Goal: Task Accomplishment & Management: Complete application form

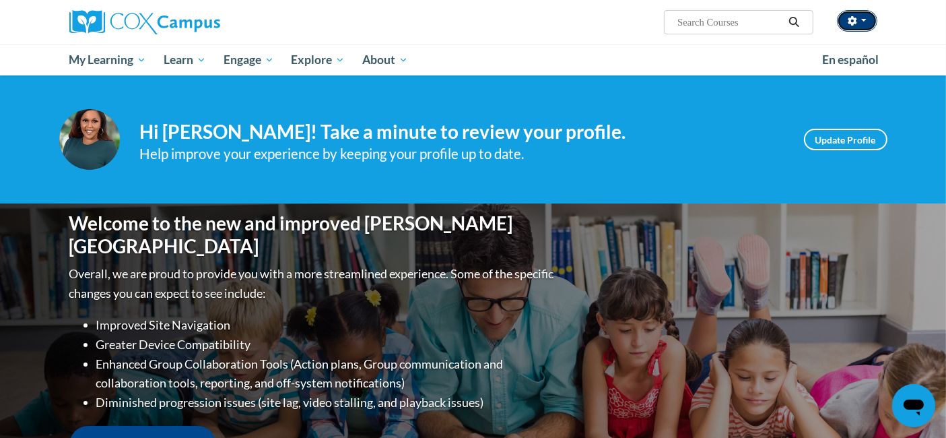
click at [865, 22] on button "button" at bounding box center [857, 21] width 40 height 22
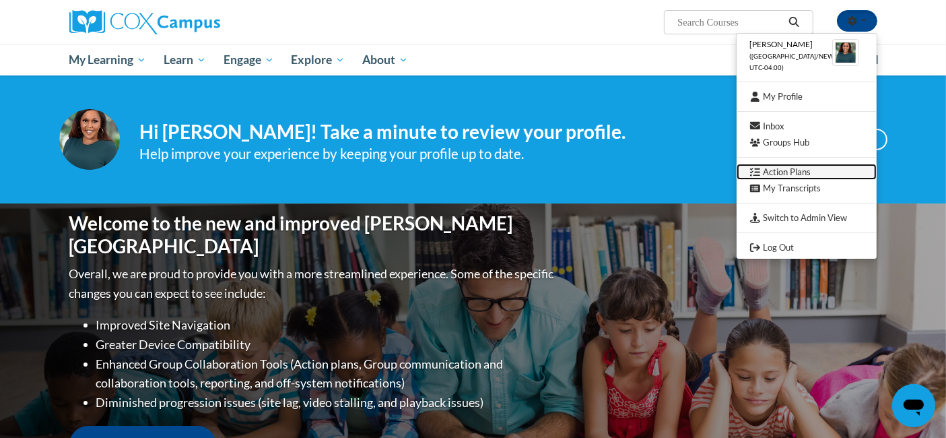
click at [812, 173] on link "Action Plans" at bounding box center [807, 172] width 140 height 17
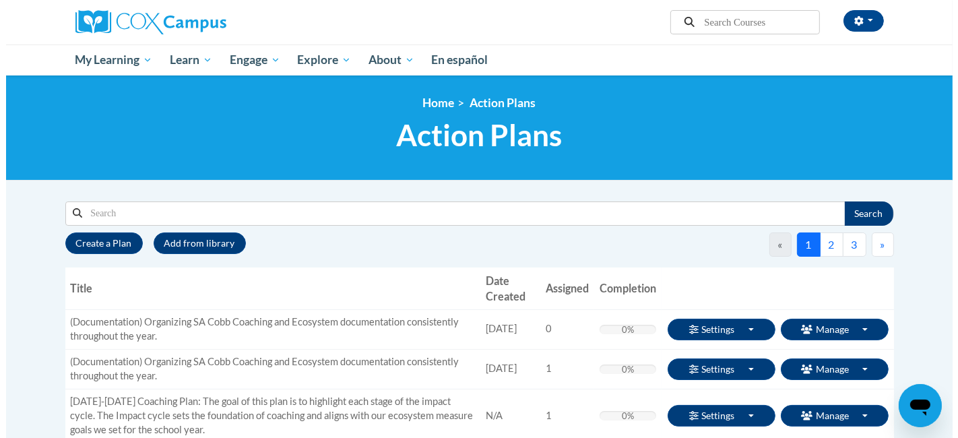
scroll to position [75, 0]
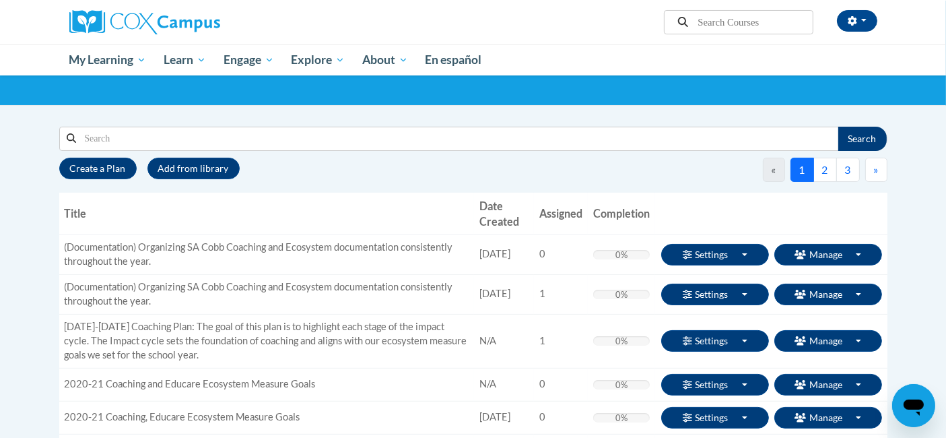
click at [269, 143] on input "Search" at bounding box center [457, 138] width 762 height 23
type input "Multi-Step Learning Activity: Sample Action Plan"
click at [867, 135] on button "Search" at bounding box center [862, 139] width 48 height 24
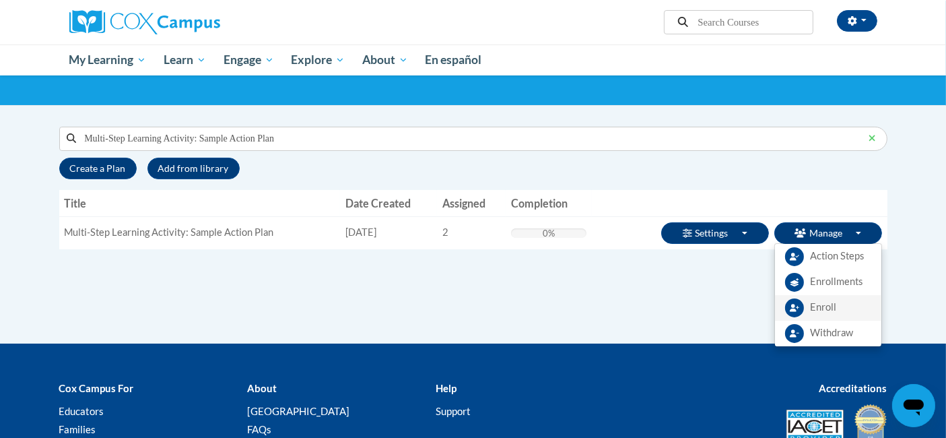
click at [826, 306] on span "Enroll" at bounding box center [824, 307] width 26 height 14
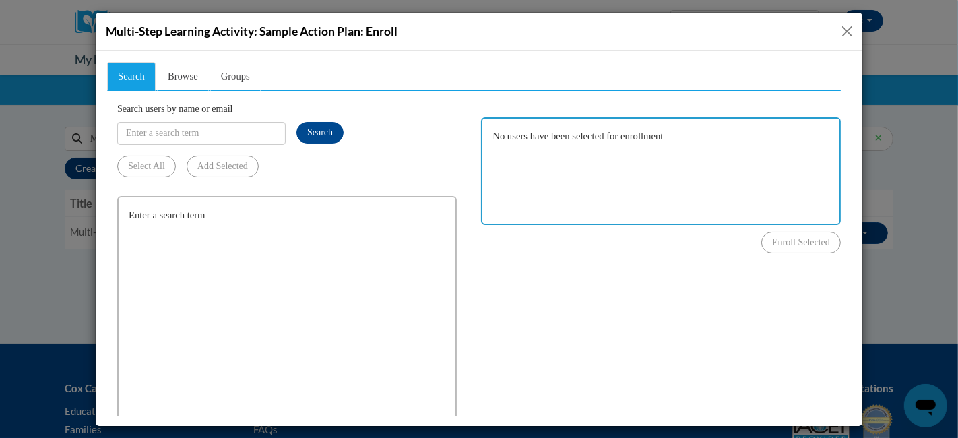
scroll to position [0, 0]
click at [196, 81] on link "Browse" at bounding box center [182, 75] width 52 height 29
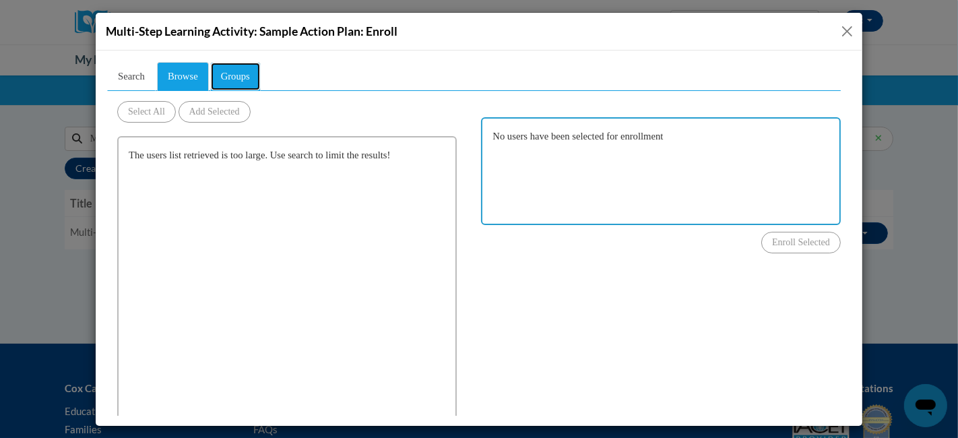
click at [246, 77] on span "Groups" at bounding box center [234, 75] width 29 height 11
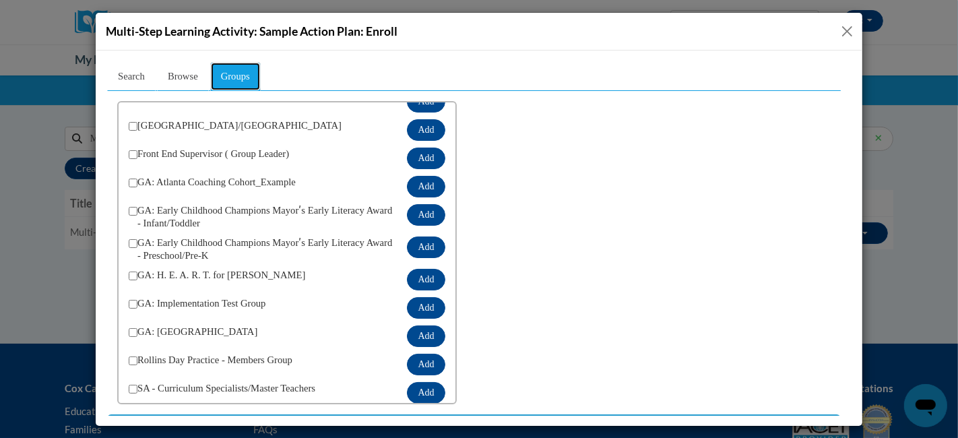
scroll to position [88, 0]
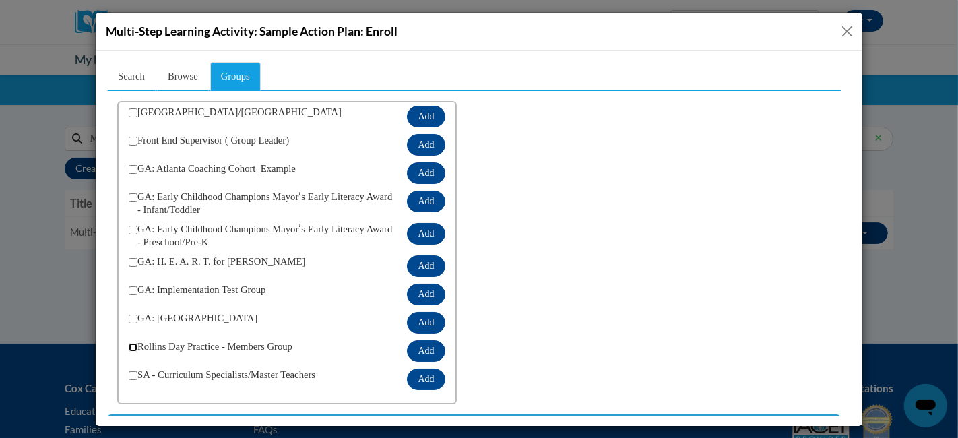
click at [132, 347] on input "checkbox" at bounding box center [132, 346] width 9 height 9
checkbox input "true"
click at [416, 349] on button "Add" at bounding box center [425, 350] width 38 height 22
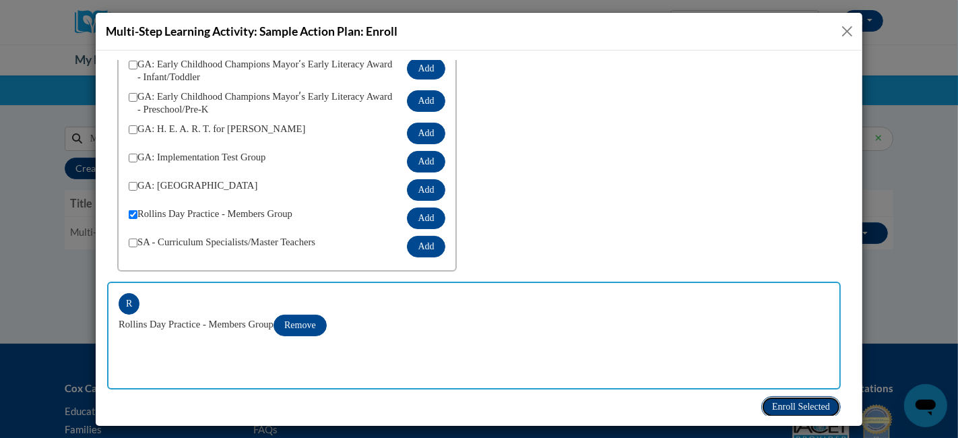
click at [780, 404] on span "Enroll Selected" at bounding box center [800, 406] width 58 height 10
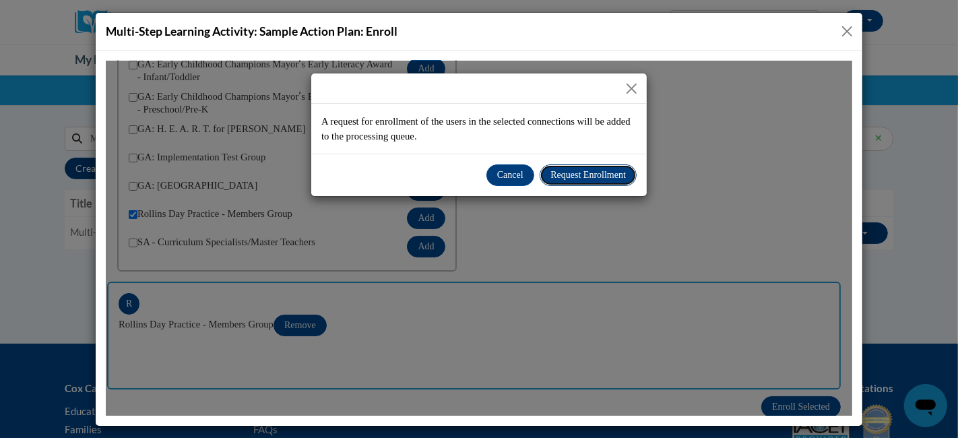
click at [572, 172] on span "Request Enrollment" at bounding box center [586, 174] width 75 height 10
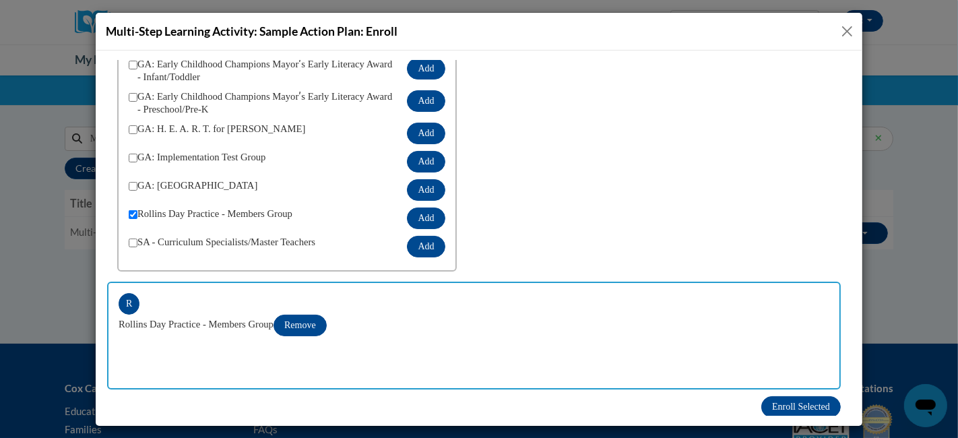
click at [844, 29] on button "Close" at bounding box center [846, 31] width 17 height 17
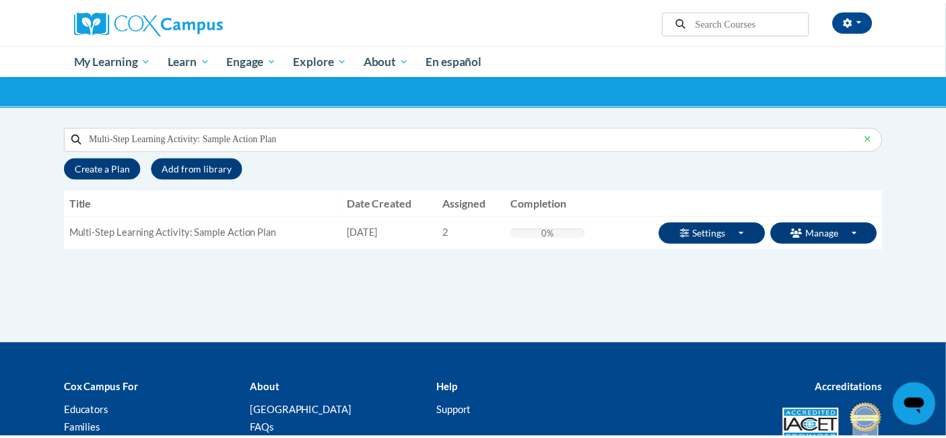
scroll to position [0, 0]
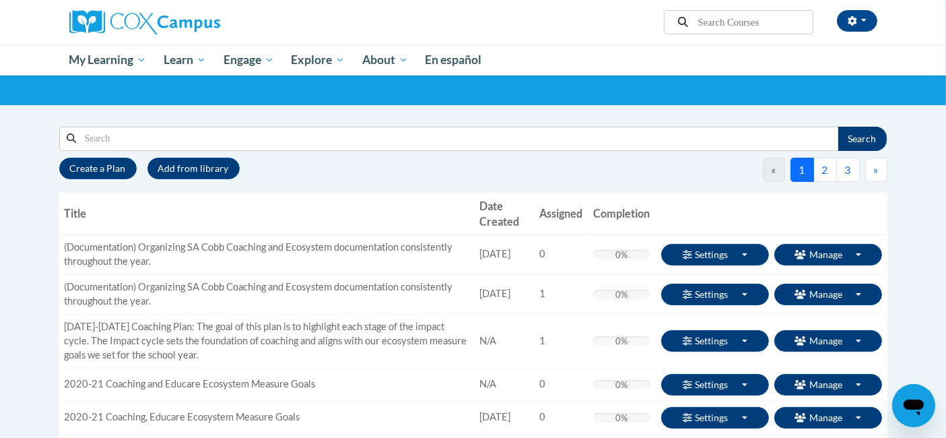
click at [134, 139] on input "Search" at bounding box center [457, 138] width 762 height 23
type input "multi"
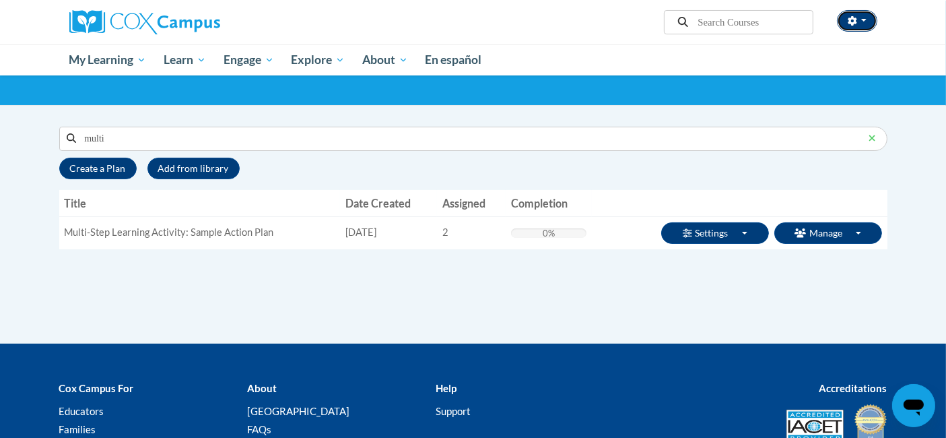
drag, startPoint x: 815, startPoint y: 34, endPoint x: 852, endPoint y: 17, distance: 40.1
click at [852, 17] on icon "button" at bounding box center [852, 20] width 9 height 9
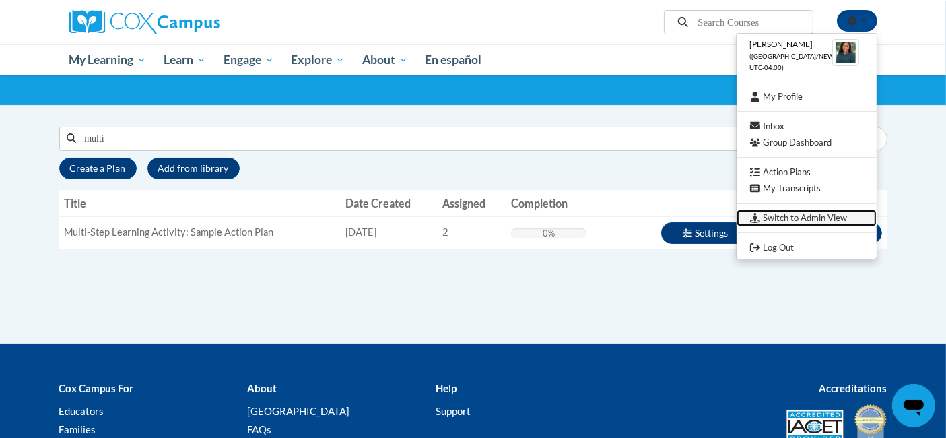
click at [807, 219] on link "Switch to Admin View" at bounding box center [807, 217] width 140 height 17
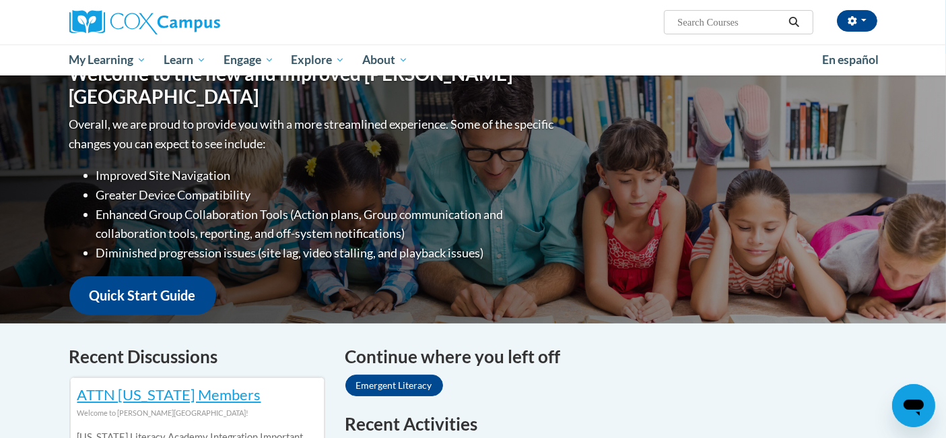
scroll to position [75, 0]
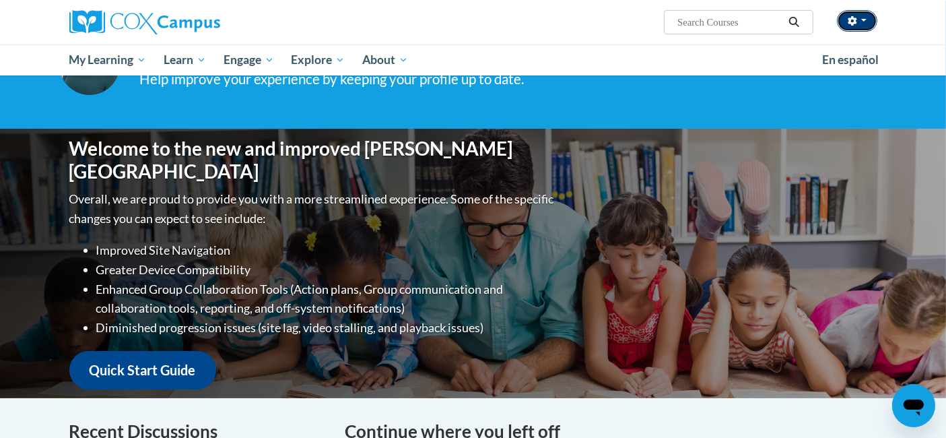
click at [867, 17] on button "button" at bounding box center [857, 21] width 40 height 22
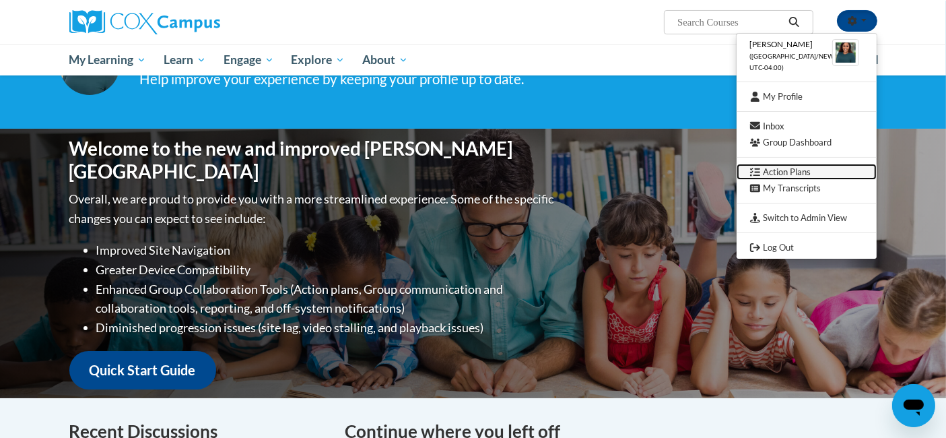
click at [801, 172] on link "Action Plans" at bounding box center [807, 172] width 140 height 17
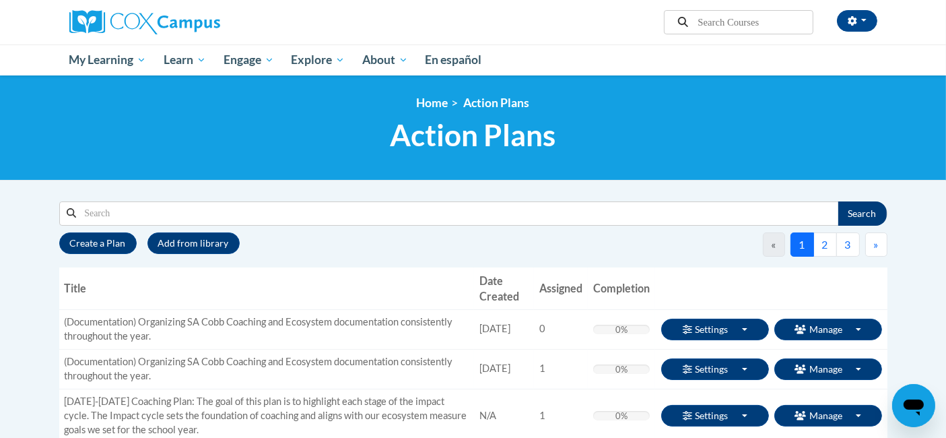
click at [223, 217] on input "Search" at bounding box center [457, 213] width 762 height 23
type input "multi"
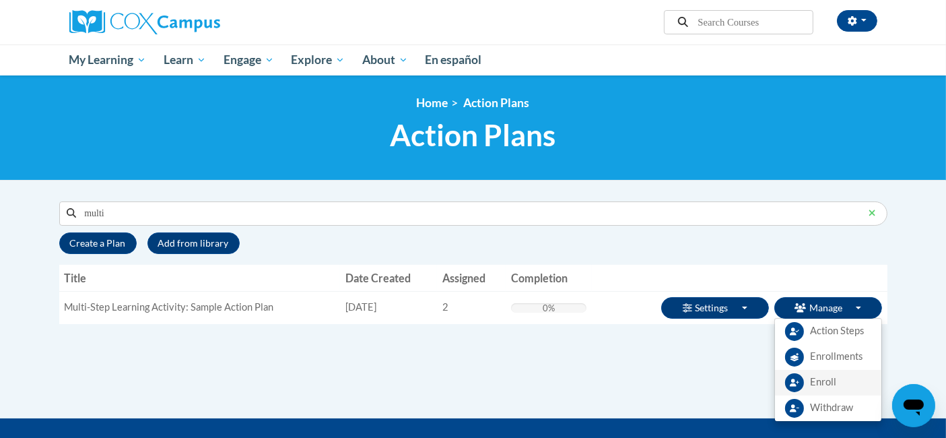
click at [828, 383] on span "Enroll" at bounding box center [824, 382] width 26 height 14
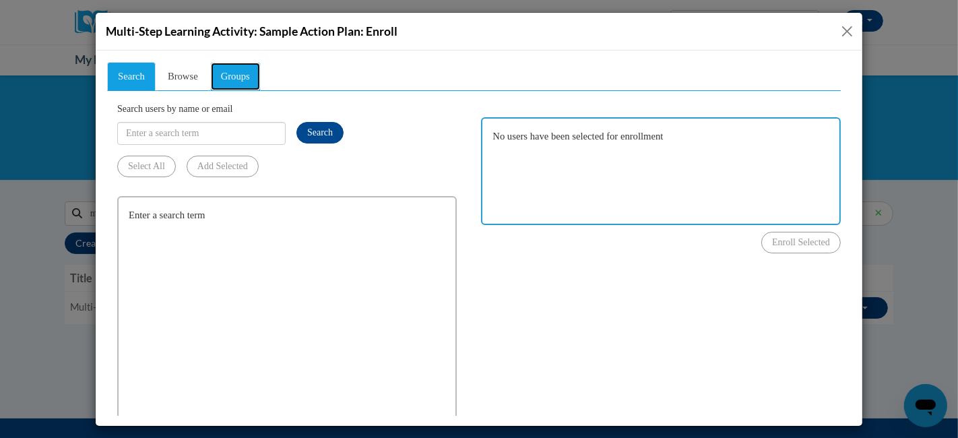
click at [238, 78] on span "Groups" at bounding box center [234, 75] width 29 height 11
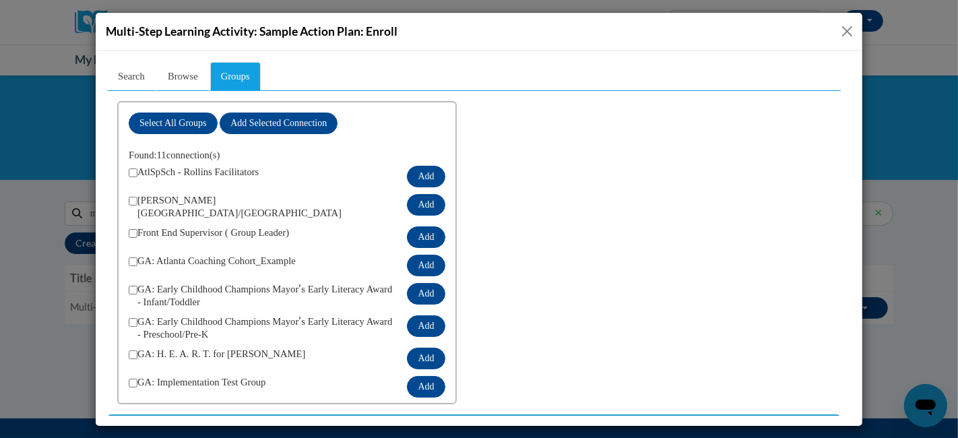
click at [918, 59] on div "Multi-Step Learning Activity: Sample Action Plan: Enroll" at bounding box center [479, 219] width 958 height 438
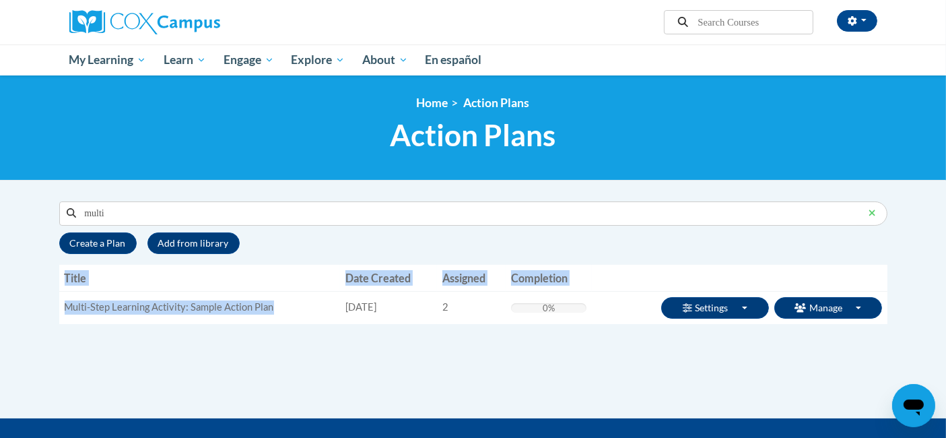
drag, startPoint x: 290, startPoint y: 307, endPoint x: 51, endPoint y: 301, distance: 239.1
click at [51, 301] on div "Supervisor Modal Window Search multi Search « 1 2" at bounding box center [473, 269] width 848 height 137
click at [216, 331] on div "Supervisor Modal Window Search multi Search « 1 2" at bounding box center [473, 269] width 848 height 137
drag, startPoint x: 281, startPoint y: 312, endPoint x: 64, endPoint y: 312, distance: 217.5
click at [61, 314] on td "Multi-Step Learning Activity: Sample Action Plan" at bounding box center [199, 307] width 281 height 33
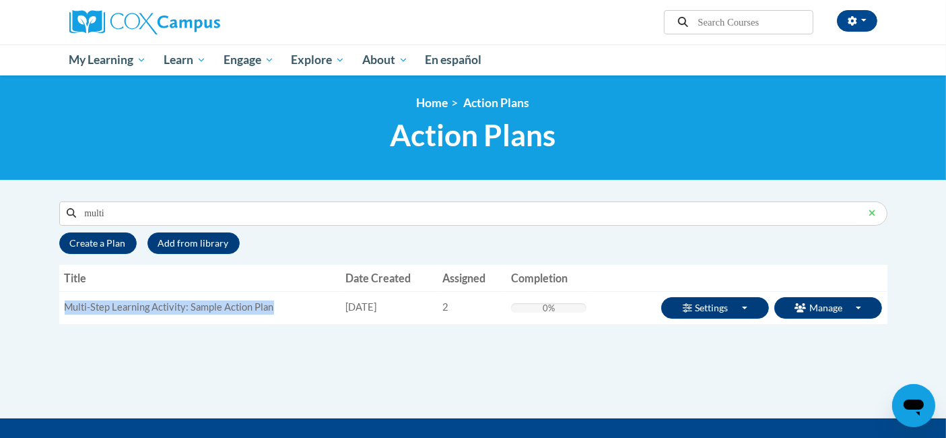
copy td "Multi-Step Learning Activity: Sample Action Plan"
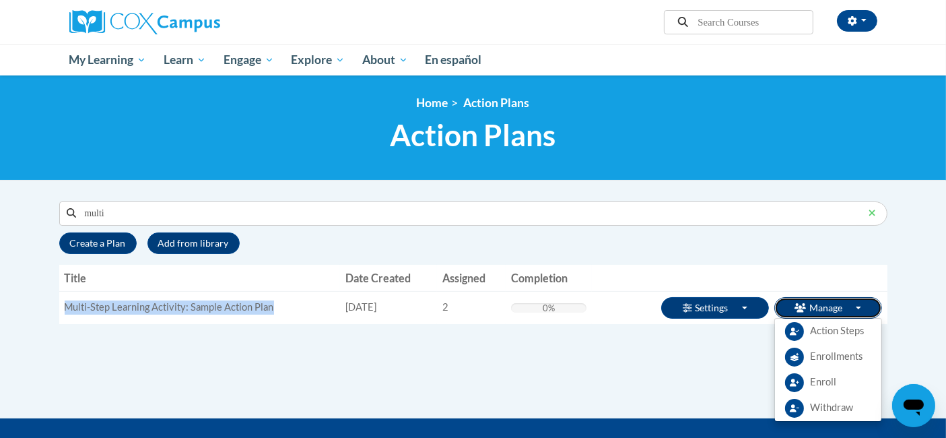
click at [842, 301] on button "Manage Toggle Dropdown" at bounding box center [828, 308] width 108 height 22
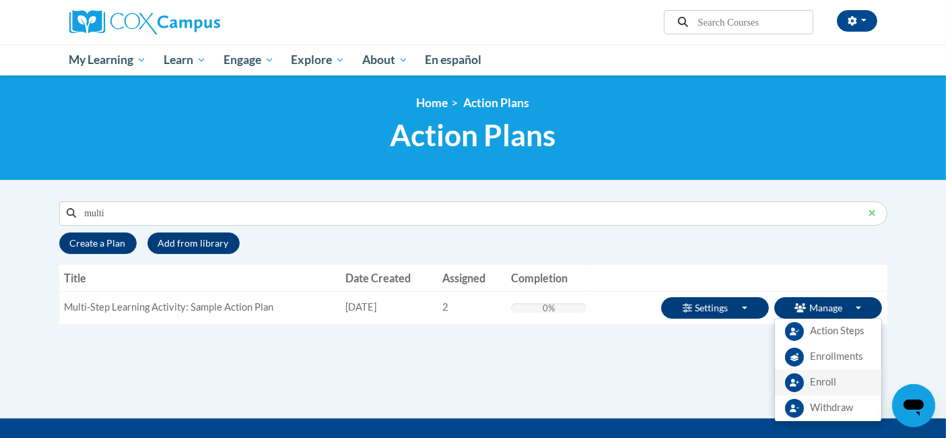
click at [811, 385] on span "Enroll" at bounding box center [824, 382] width 26 height 14
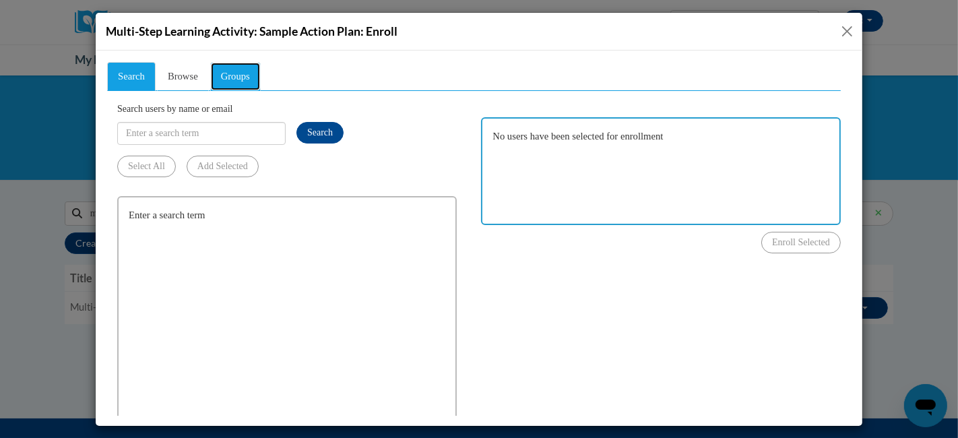
click at [248, 73] on span "Groups" at bounding box center [234, 75] width 29 height 11
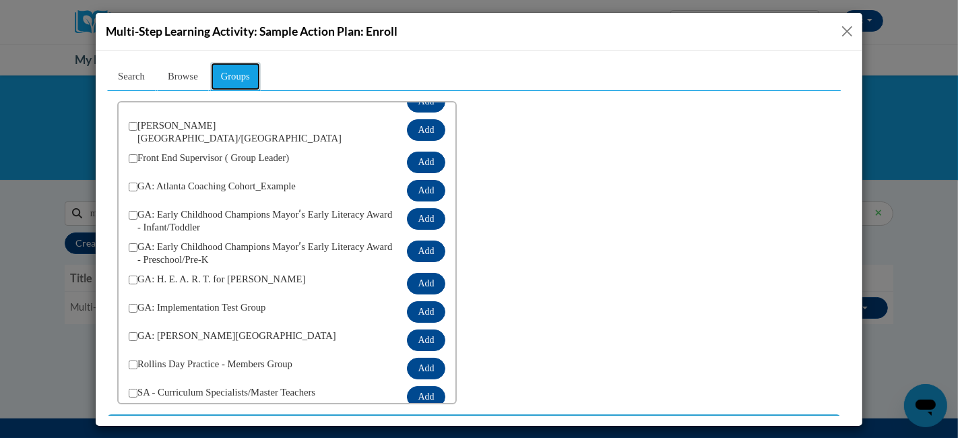
scroll to position [88, 0]
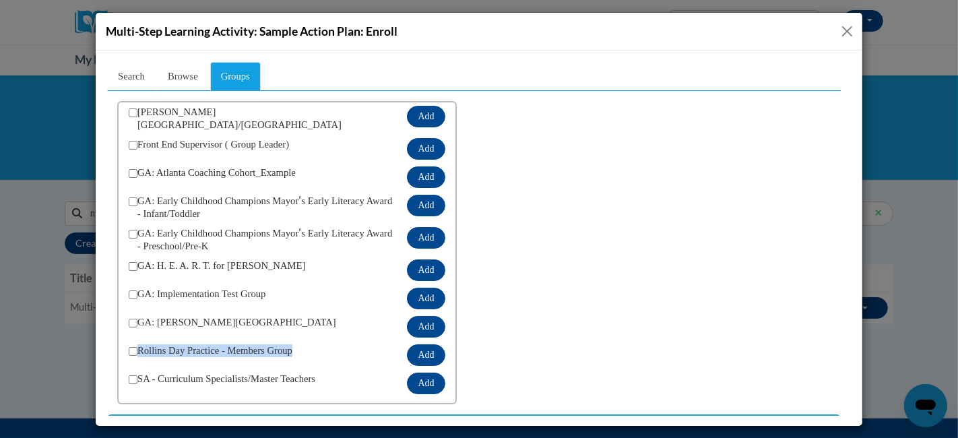
drag, startPoint x: 307, startPoint y: 349, endPoint x: 137, endPoint y: 342, distance: 170.5
click at [137, 343] on span "Rollins Day Practice - Members Group" at bounding box center [266, 354] width 259 height 22
copy span "Rollins Day Practice - Members Group"
